Goal: Task Accomplishment & Management: Manage account settings

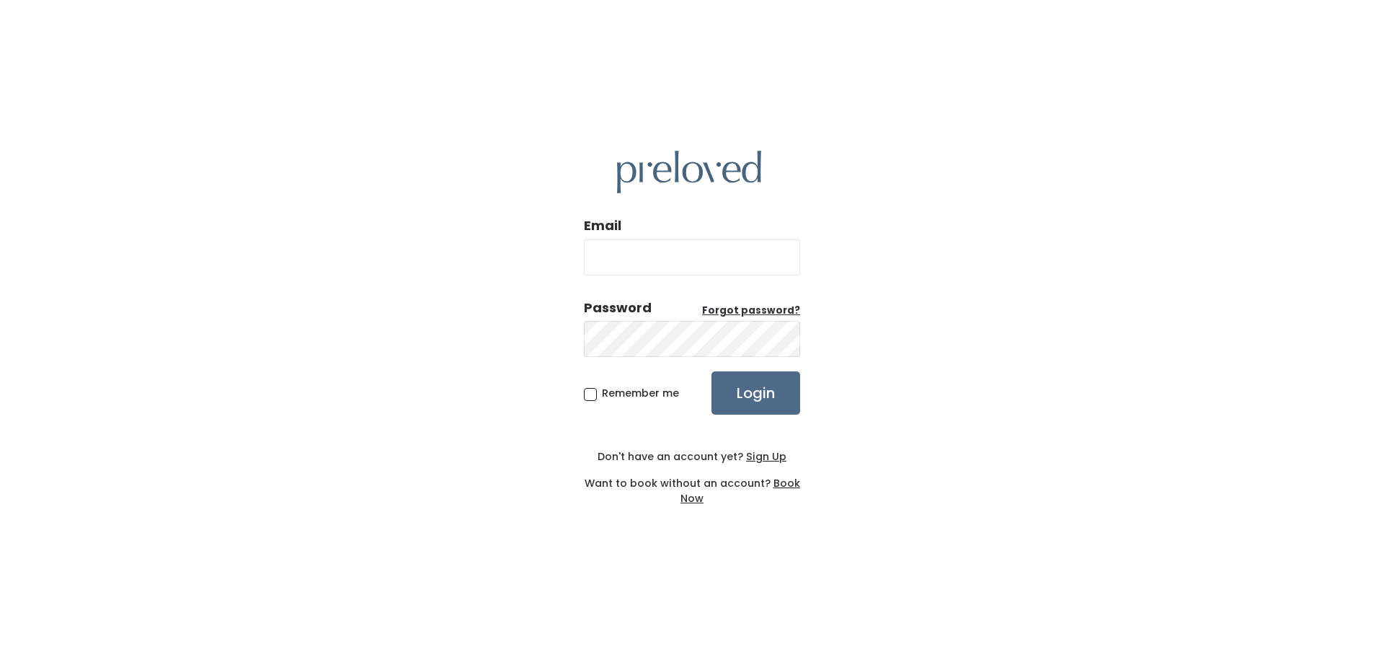
click at [760, 460] on u "Sign Up" at bounding box center [766, 456] width 40 height 14
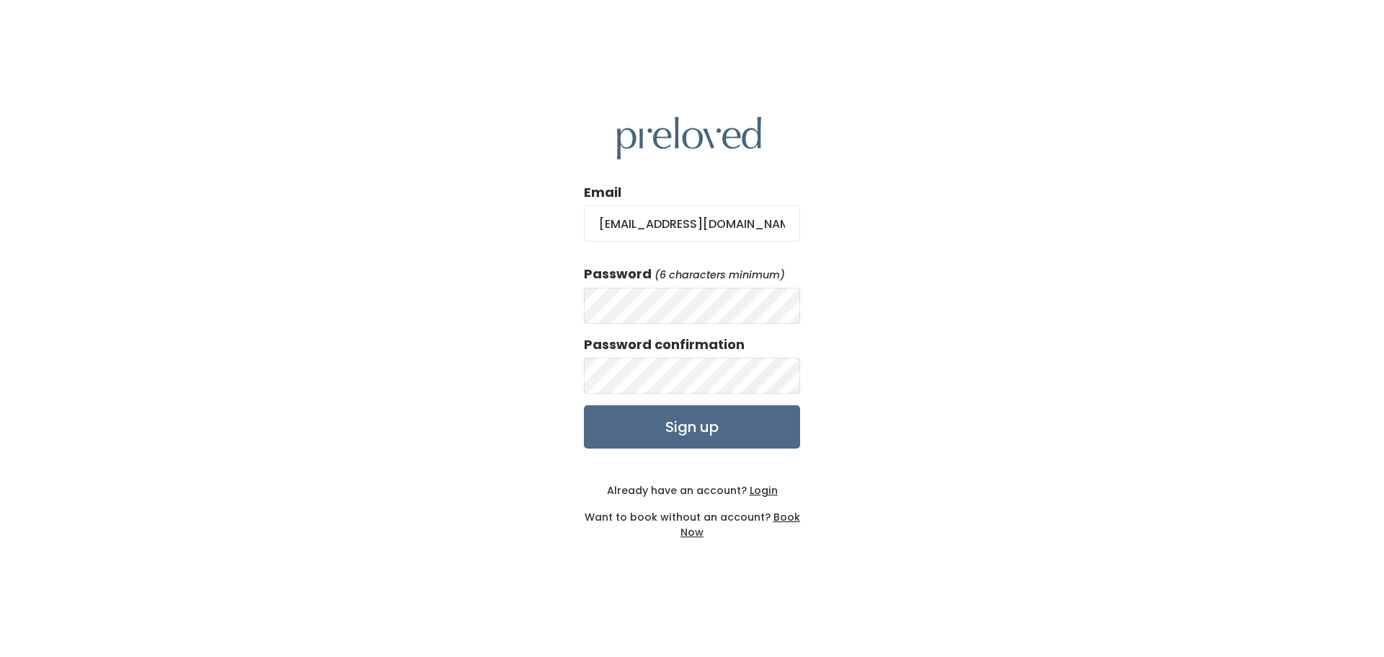
type input "col22029@byui.edu"
click at [698, 423] on input "Sign up" at bounding box center [692, 426] width 216 height 43
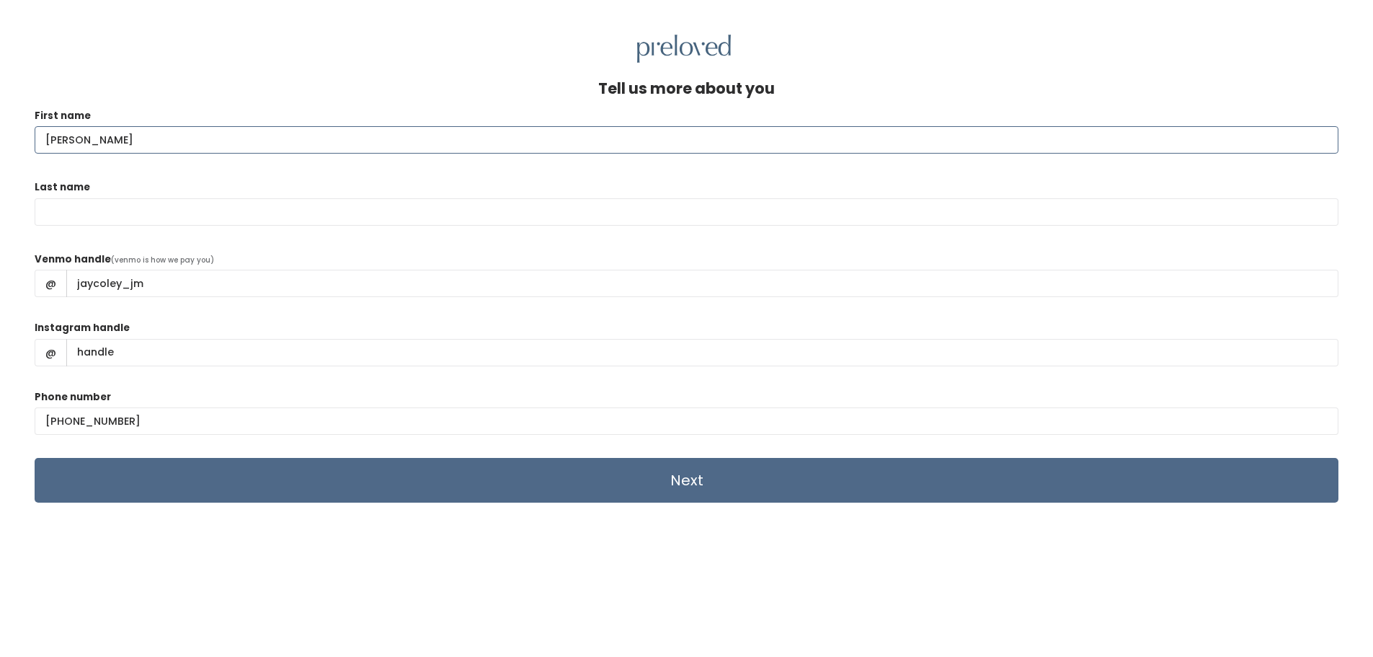
type input "Mike"
click at [167, 218] on input "Last name" at bounding box center [687, 211] width 1304 height 27
type input "Coley"
click at [255, 238] on div "Last name Coley" at bounding box center [687, 209] width 1304 height 61
click at [152, 491] on input "Next" at bounding box center [687, 480] width 1304 height 45
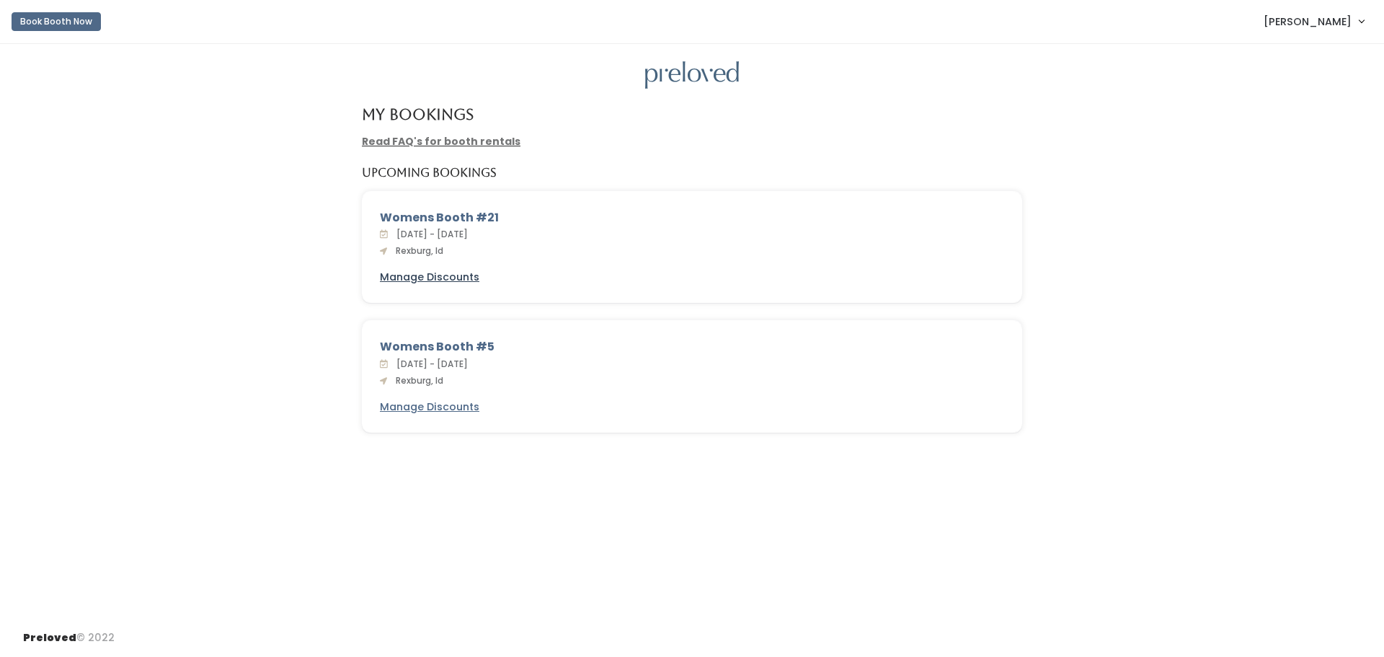
click at [438, 275] on u "Manage Discounts" at bounding box center [429, 277] width 99 height 14
click at [1037, 61] on div at bounding box center [692, 75] width 1338 height 28
